Goal: Task Accomplishment & Management: Manage account settings

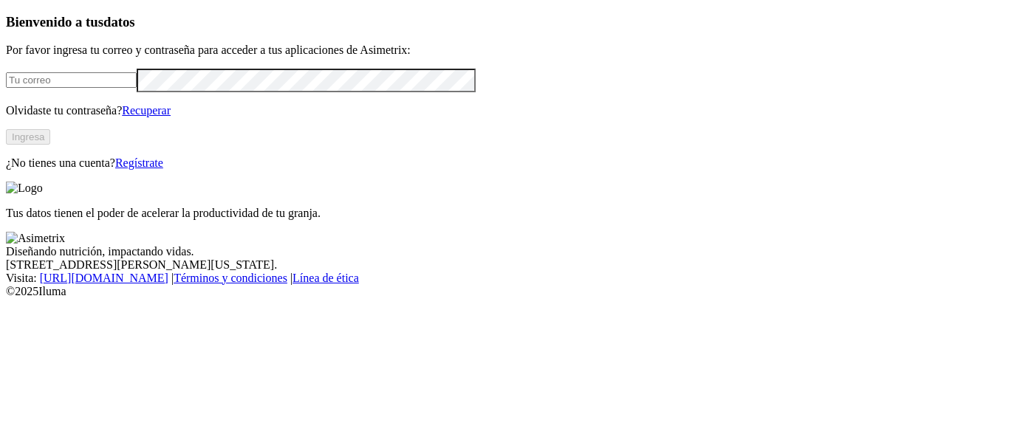
click at [137, 88] on input "email" at bounding box center [71, 80] width 131 height 16
type input "[EMAIL_ADDRESS][DOMAIN_NAME]"
click input "submit" at bounding box center [0, 0] width 0 height 0
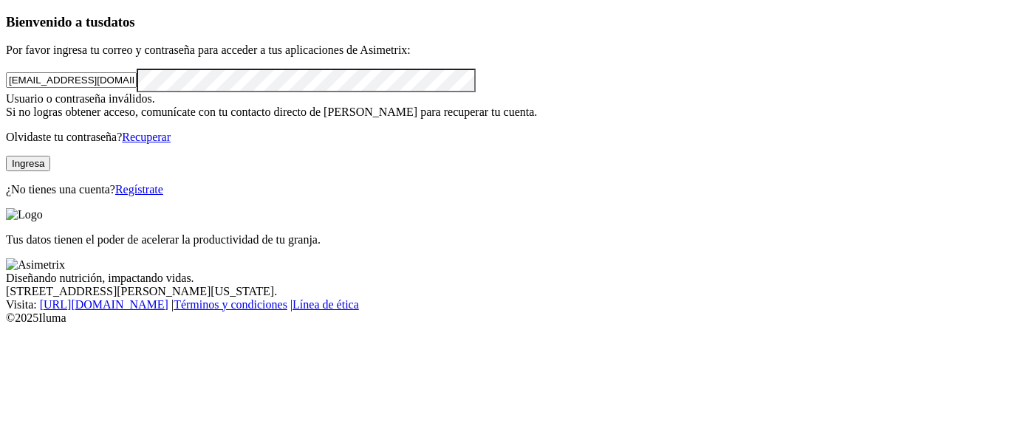
click at [50, 171] on button "Ingresa" at bounding box center [28, 164] width 44 height 16
click input "submit" at bounding box center [0, 0] width 0 height 0
